Goal: Information Seeking & Learning: Learn about a topic

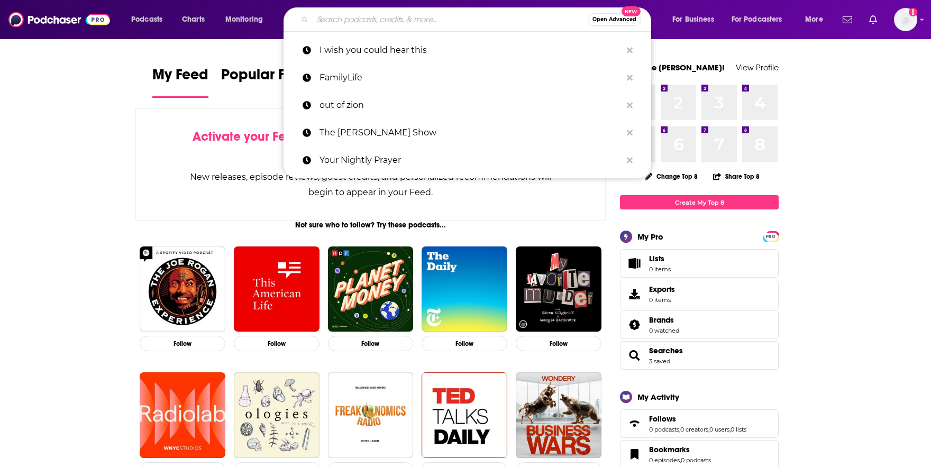
click at [360, 23] on input "Search podcasts, credits, & more..." at bounding box center [450, 19] width 275 height 17
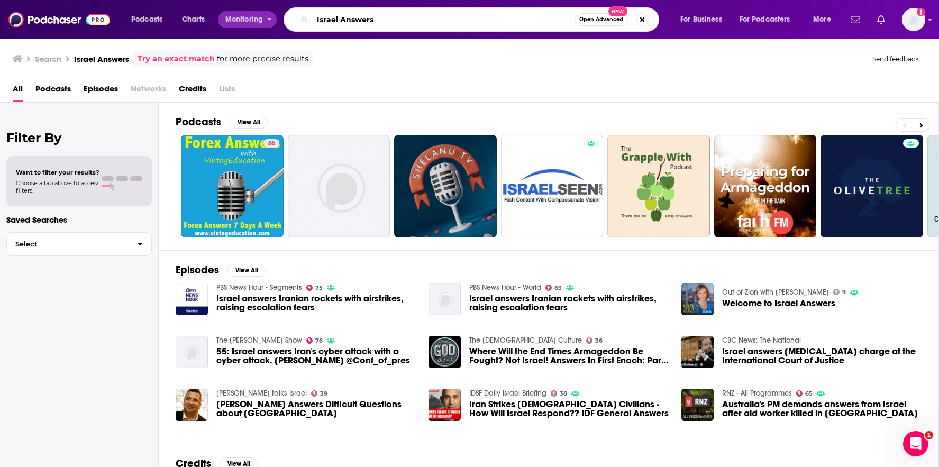
drag, startPoint x: 358, startPoint y: 20, endPoint x: 275, endPoint y: 5, distance: 84.4
click at [274, 15] on div "Podcasts Charts Monitoring Israel Answers Open Advanced New For Business For Po…" at bounding box center [482, 19] width 717 height 24
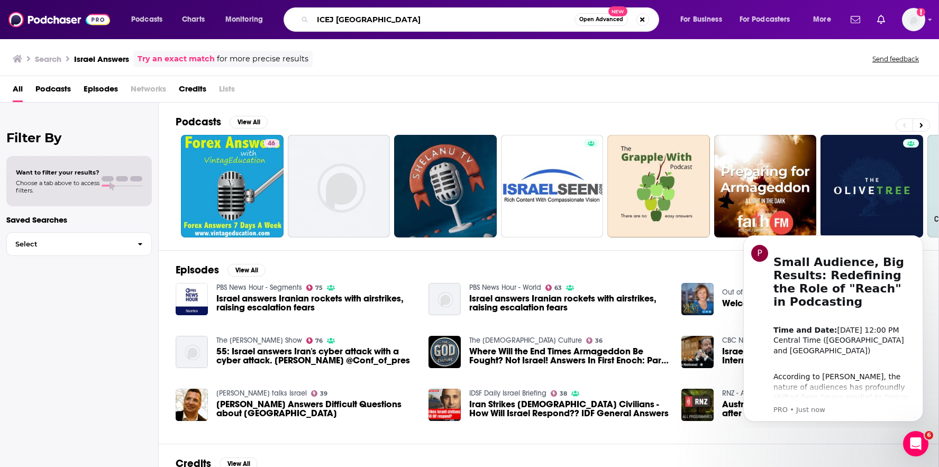
type input "ICEJ [GEOGRAPHIC_DATA]"
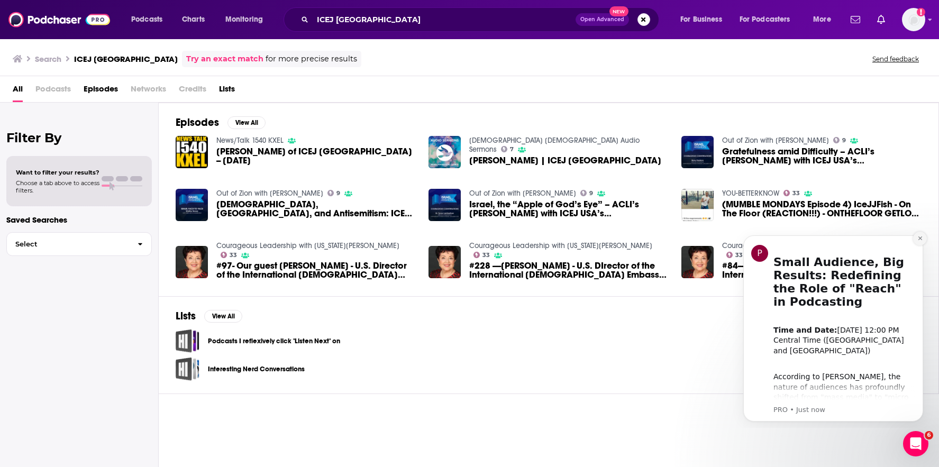
click at [919, 238] on icon "Dismiss notification" at bounding box center [920, 238] width 6 height 6
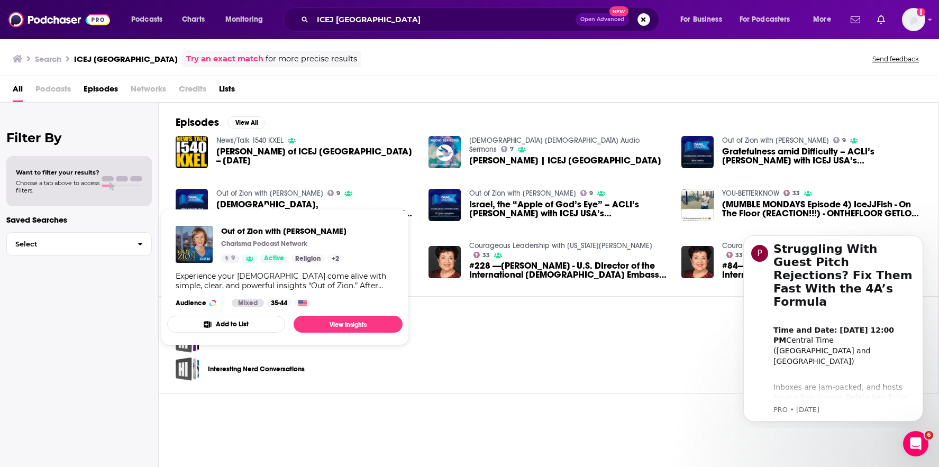
click at [279, 193] on link "Out of Zion with [PERSON_NAME]" at bounding box center [269, 193] width 107 height 9
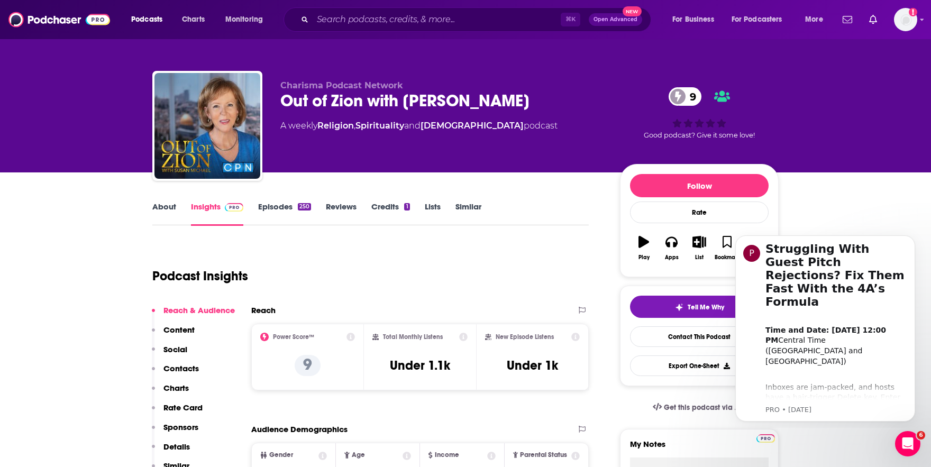
click at [285, 205] on link "Episodes 250" at bounding box center [284, 214] width 53 height 24
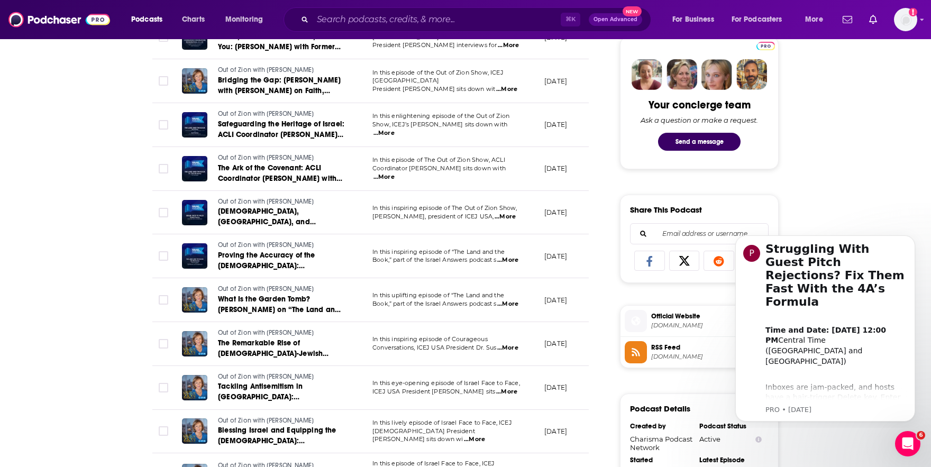
scroll to position [613, 0]
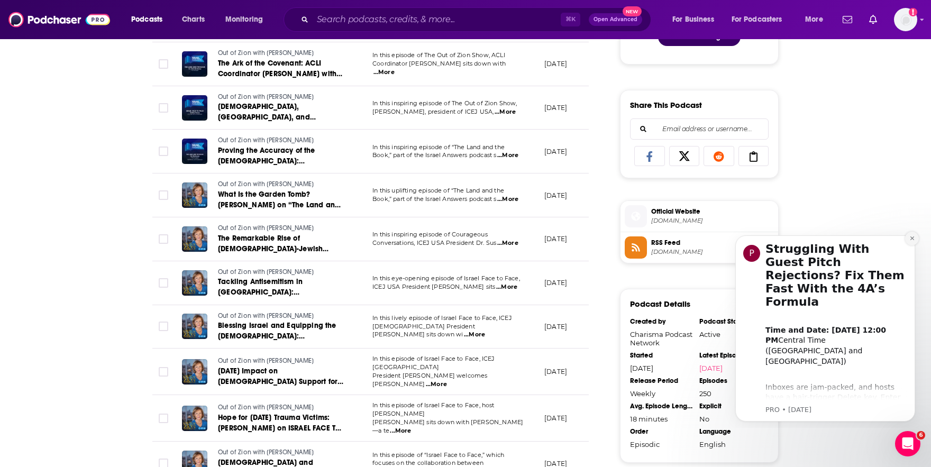
click at [911, 240] on icon "Dismiss notification" at bounding box center [912, 238] width 6 height 6
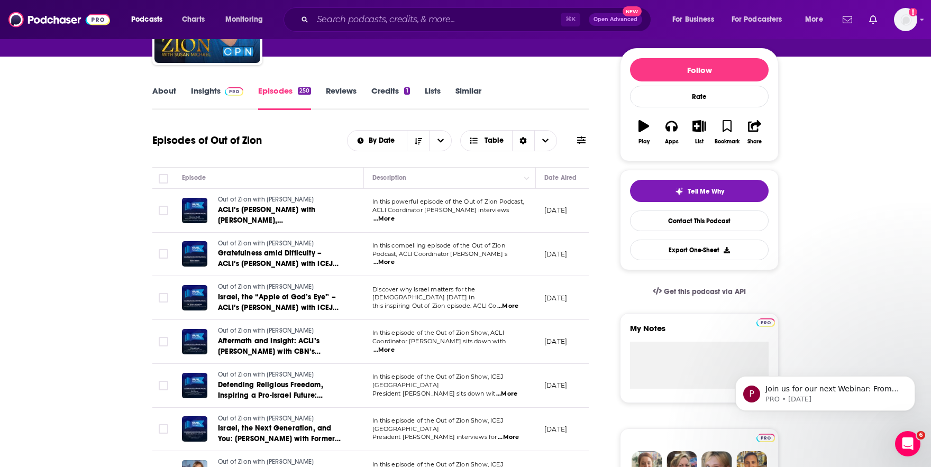
scroll to position [0, 0]
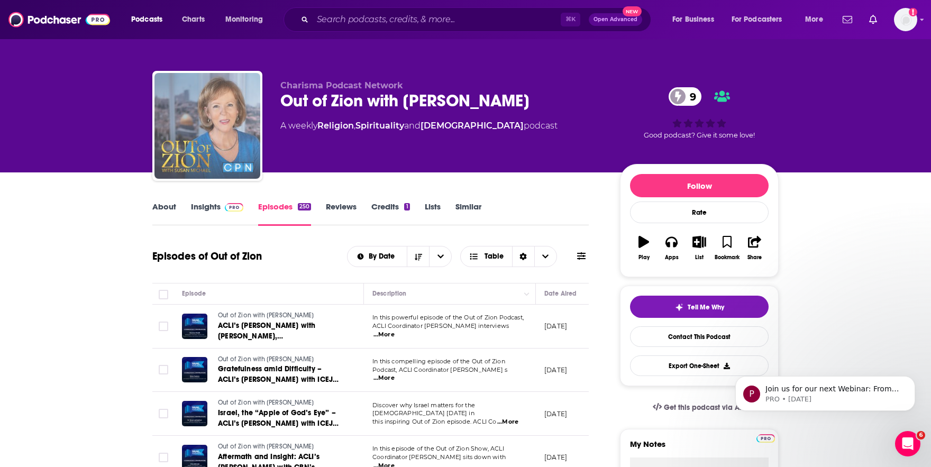
click at [216, 115] on img "Out of Zion with Susan Michael" at bounding box center [207, 126] width 106 height 106
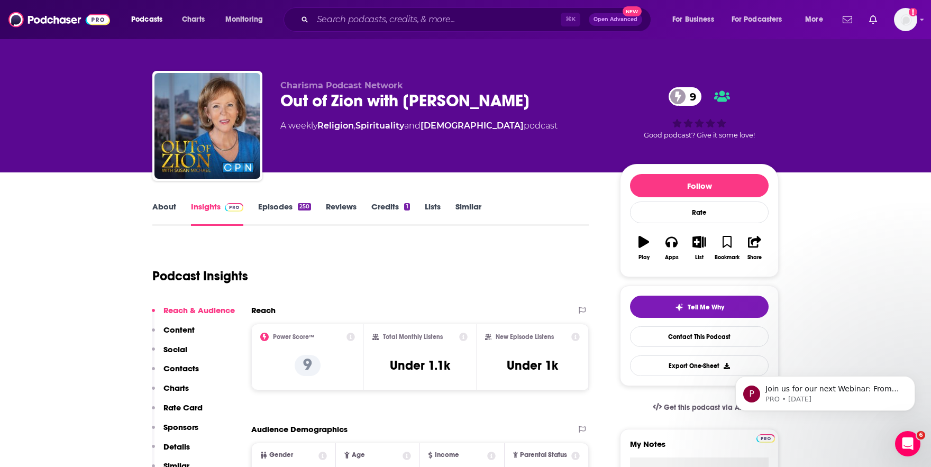
click at [266, 205] on link "Episodes 250" at bounding box center [284, 214] width 53 height 24
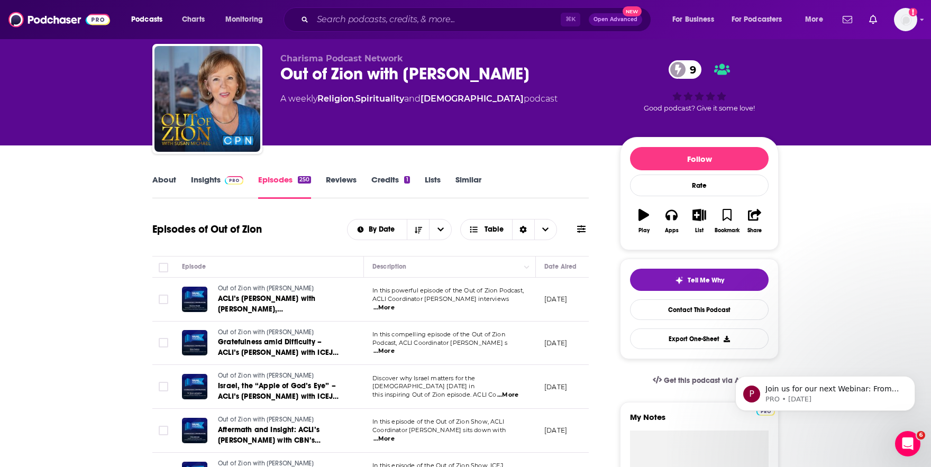
scroll to position [117, 0]
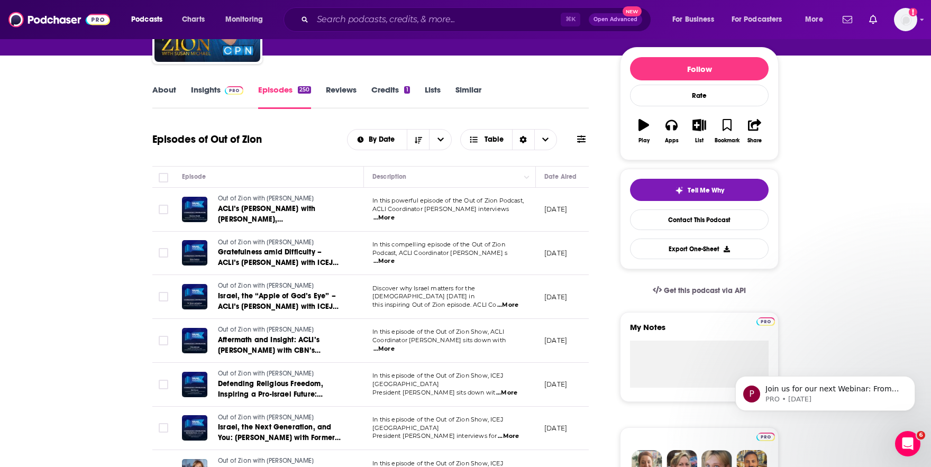
click at [202, 90] on link "Insights" at bounding box center [217, 97] width 52 height 24
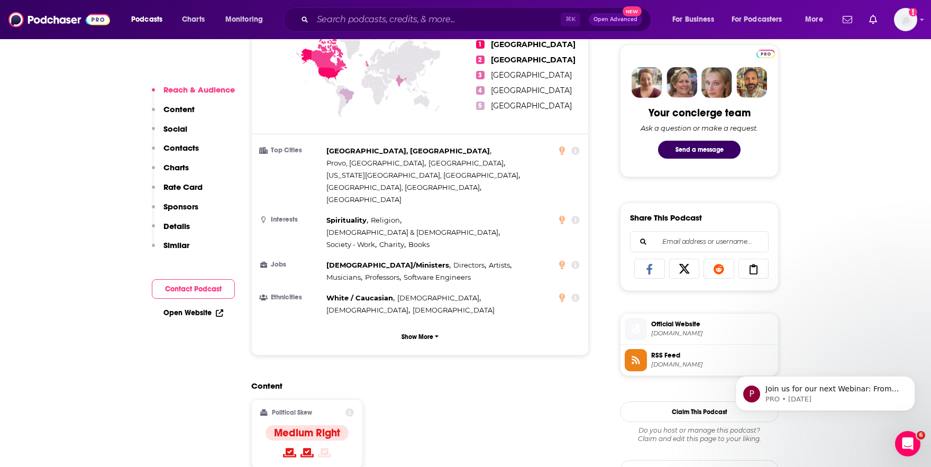
scroll to position [628, 0]
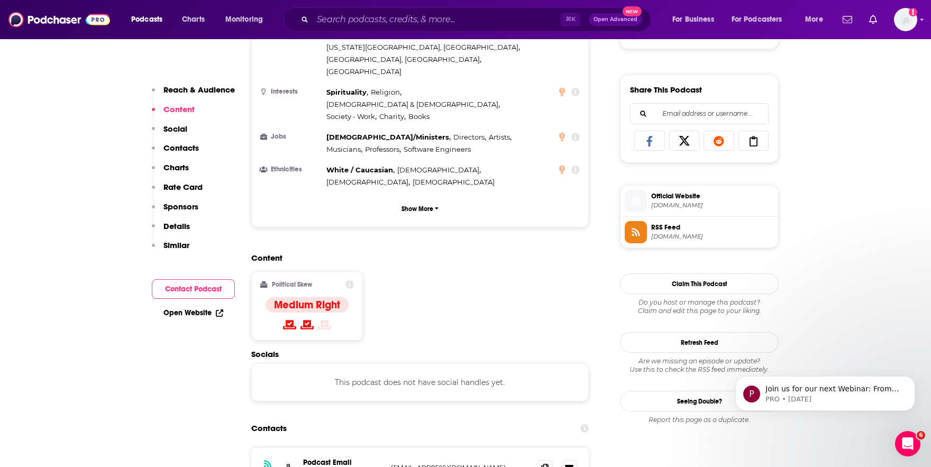
click at [668, 230] on span "RSS Feed" at bounding box center [712, 228] width 123 height 10
